Goal: Information Seeking & Learning: Check status

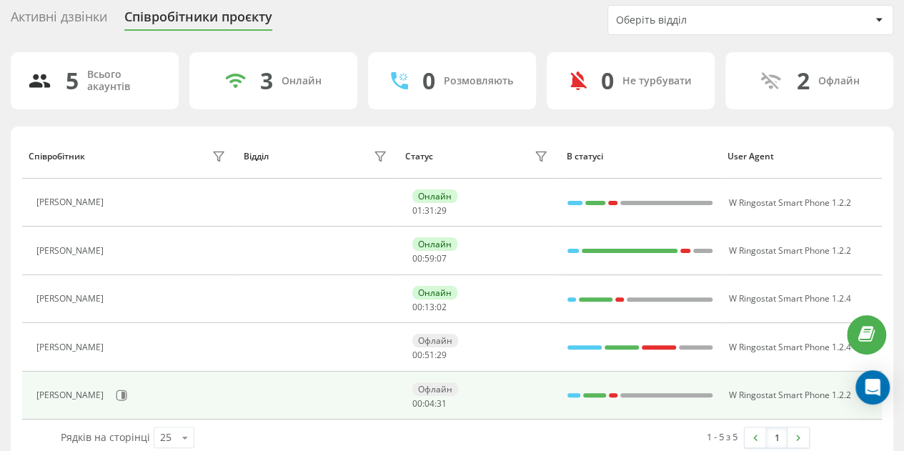
scroll to position [70, 0]
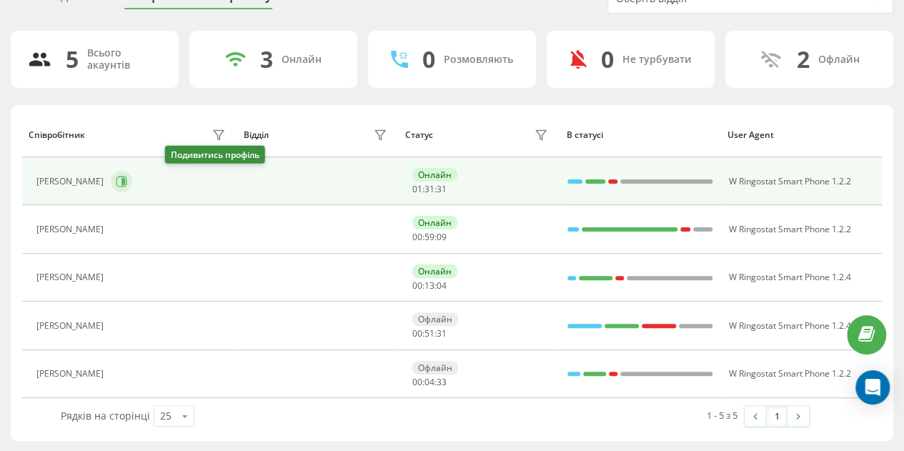
click at [125, 180] on icon at bounding box center [124, 181] width 4 height 7
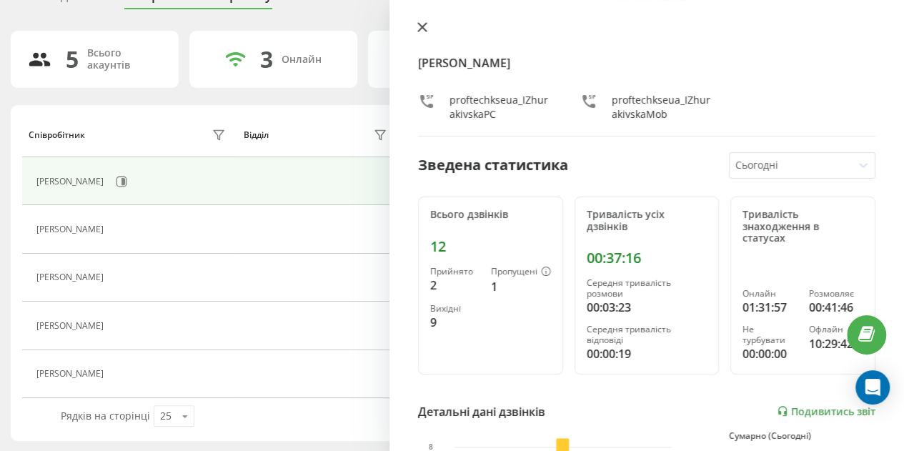
click at [420, 25] on icon at bounding box center [422, 27] width 9 height 9
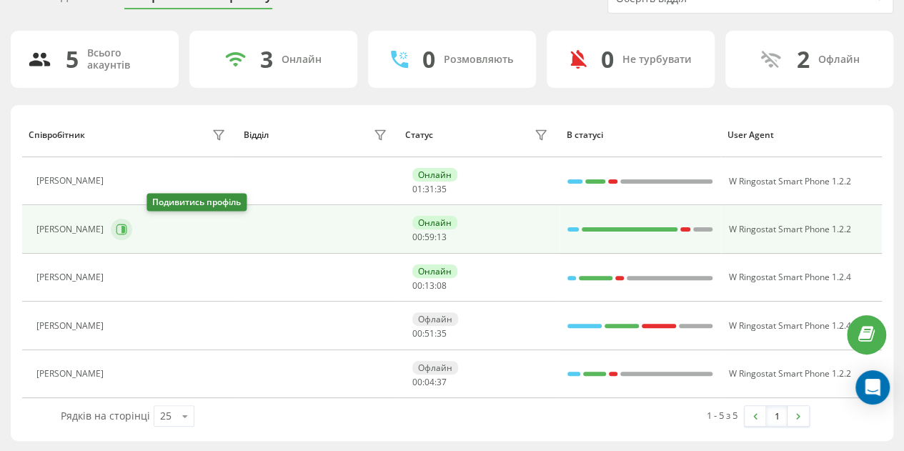
click at [125, 227] on icon at bounding box center [124, 229] width 4 height 7
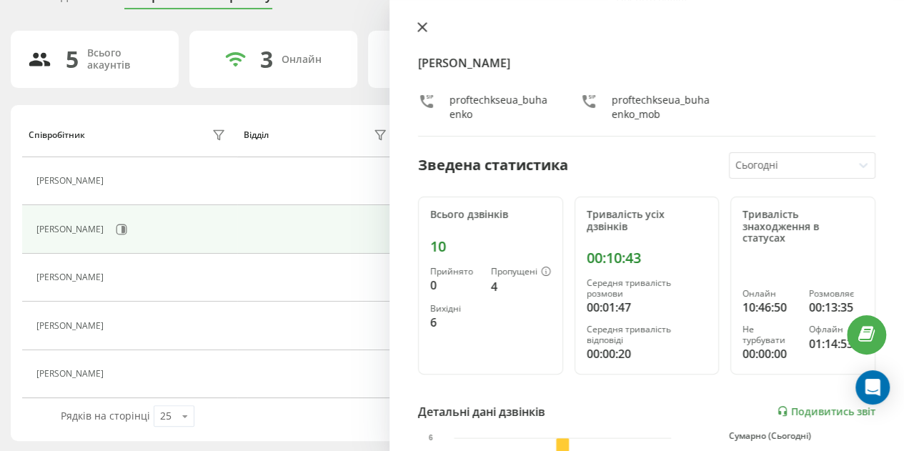
click at [422, 28] on icon at bounding box center [422, 27] width 9 height 9
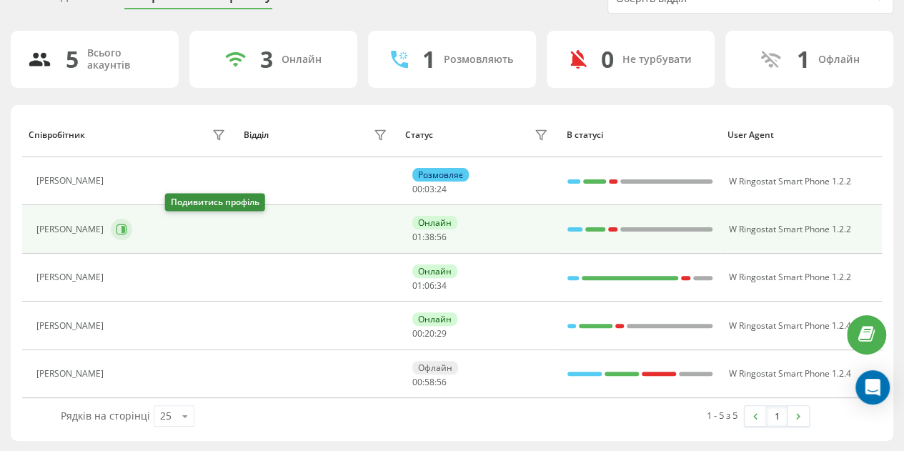
click at [127, 224] on icon at bounding box center [122, 229] width 11 height 11
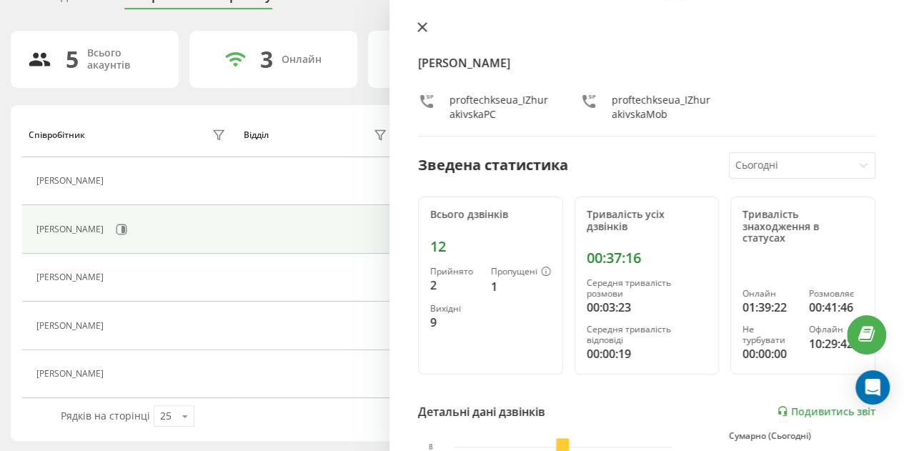
click at [425, 29] on icon at bounding box center [423, 27] width 10 height 10
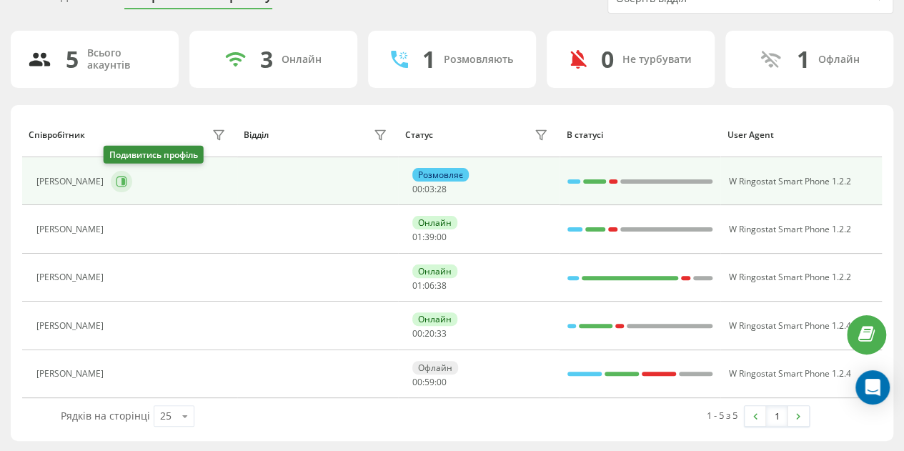
click at [122, 181] on icon at bounding box center [124, 181] width 4 height 7
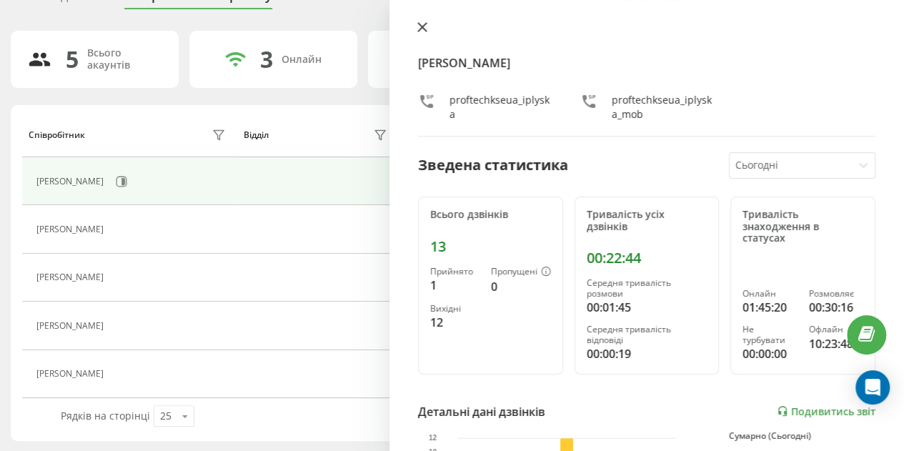
click at [425, 28] on icon at bounding box center [423, 27] width 10 height 10
